Goal: Share content

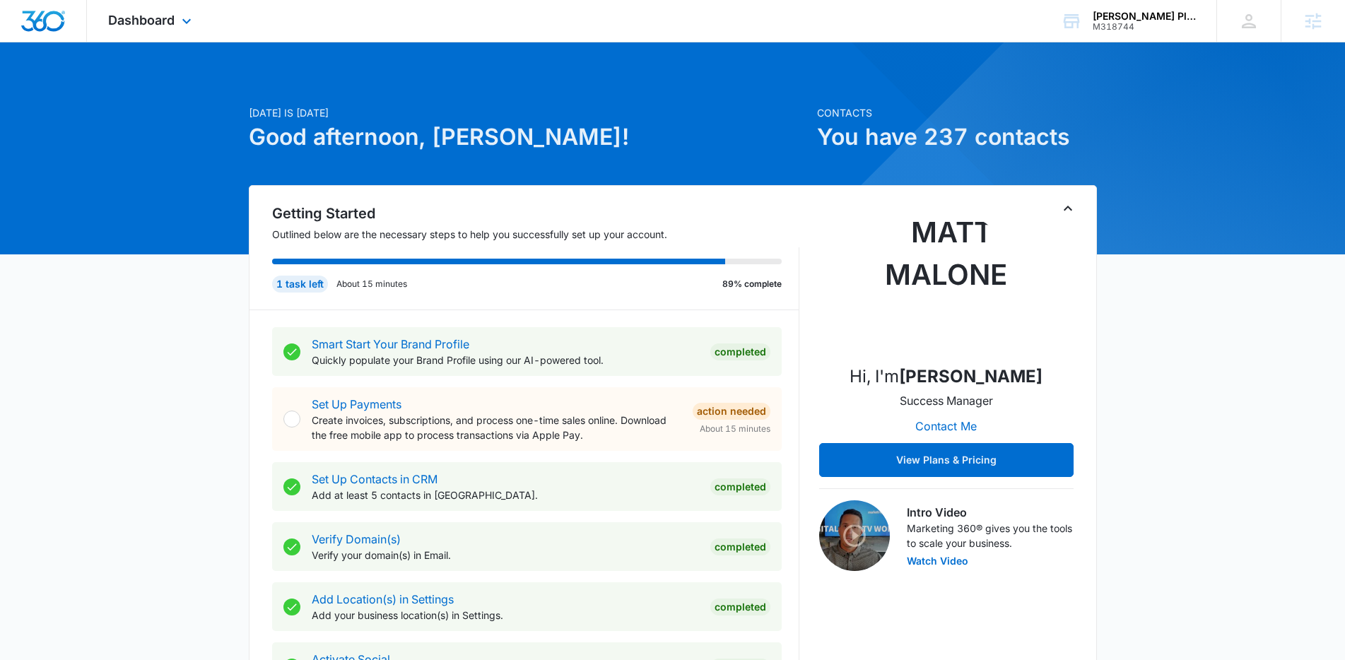
click at [173, 29] on div "Dashboard Apps Reputation Websites Forms CRM Email Social Content Ads Intellige…" at bounding box center [151, 21] width 129 height 42
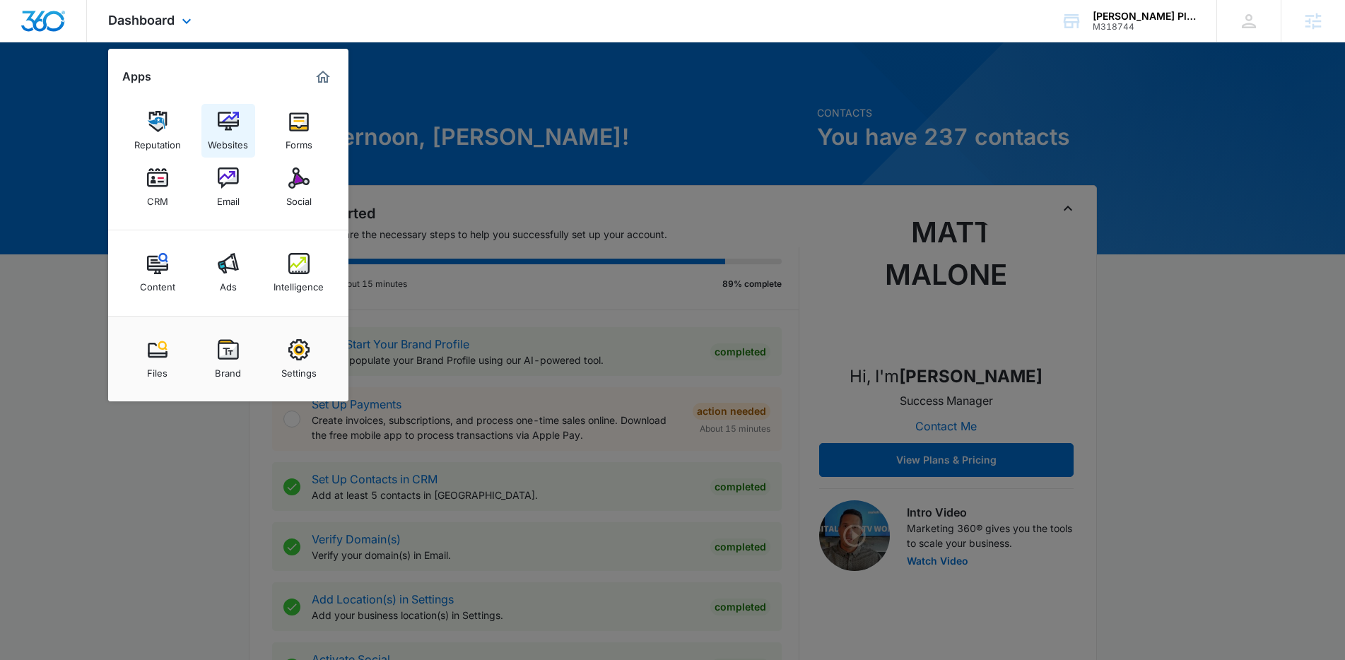
click at [233, 128] on img at bounding box center [228, 121] width 21 height 21
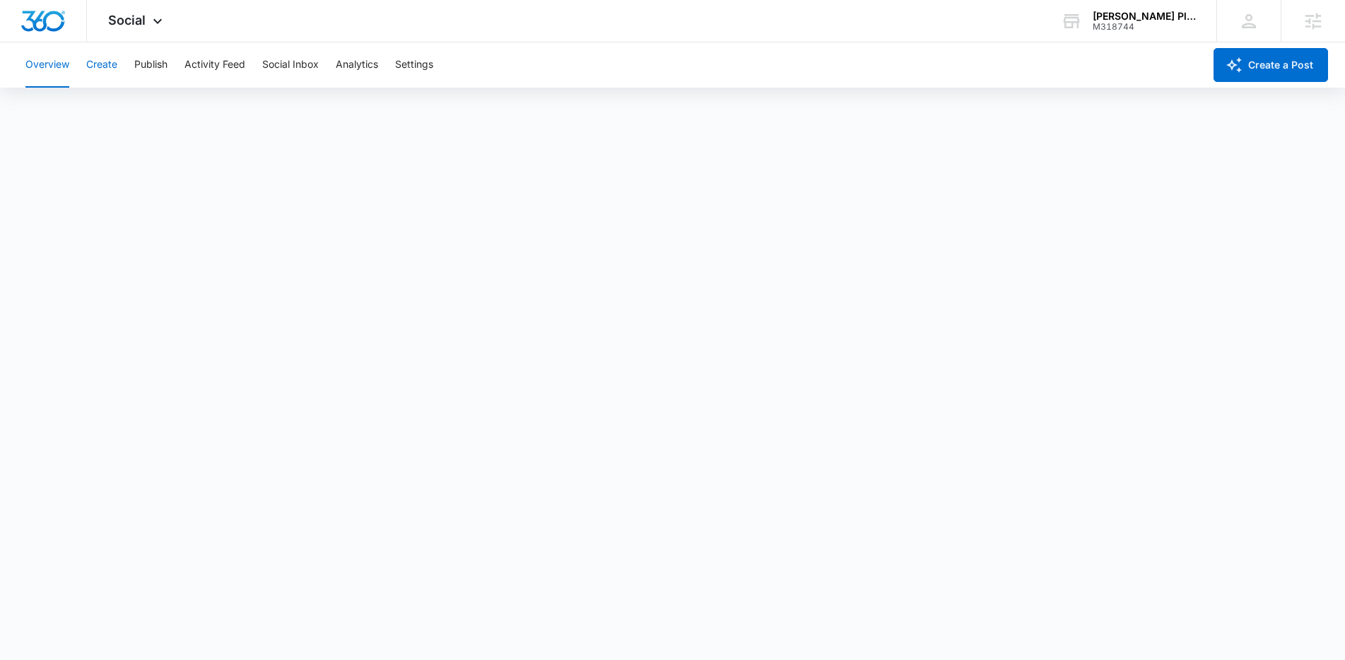
click at [111, 67] on button "Create" at bounding box center [101, 64] width 31 height 45
click at [136, 19] on span "Social" at bounding box center [126, 20] width 37 height 15
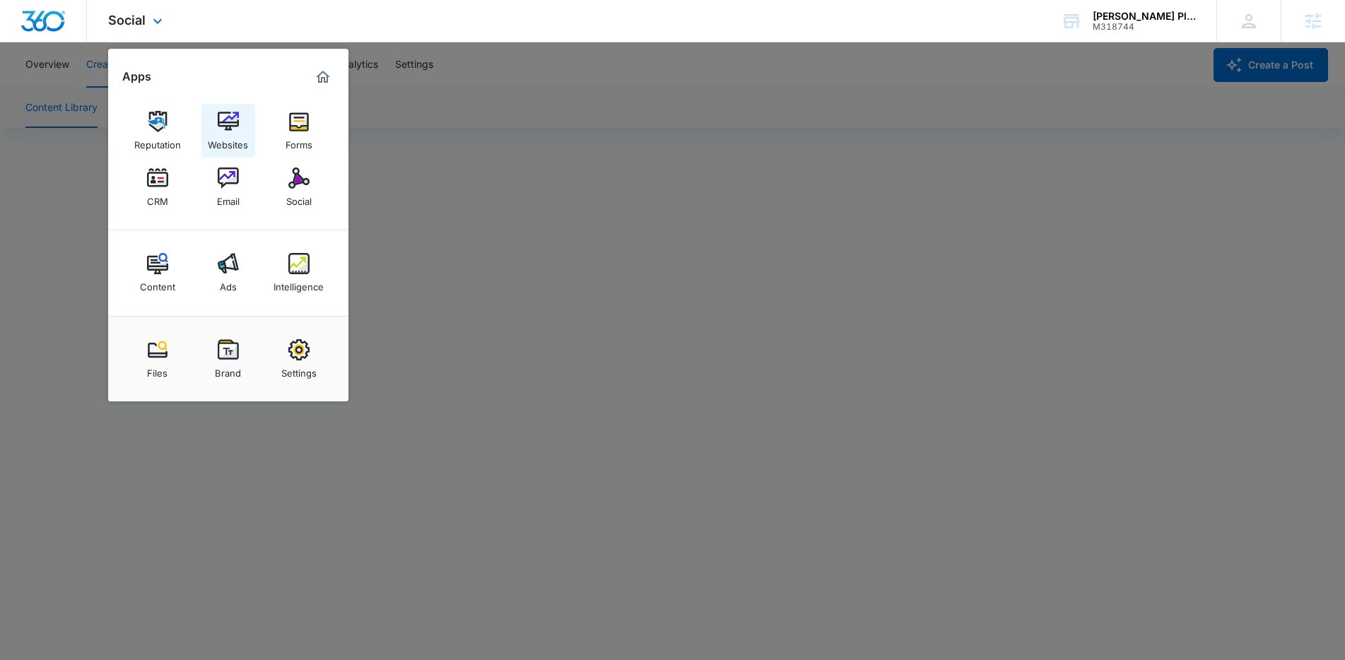
click at [226, 128] on img at bounding box center [228, 121] width 21 height 21
